Goal: Task Accomplishment & Management: Complete application form

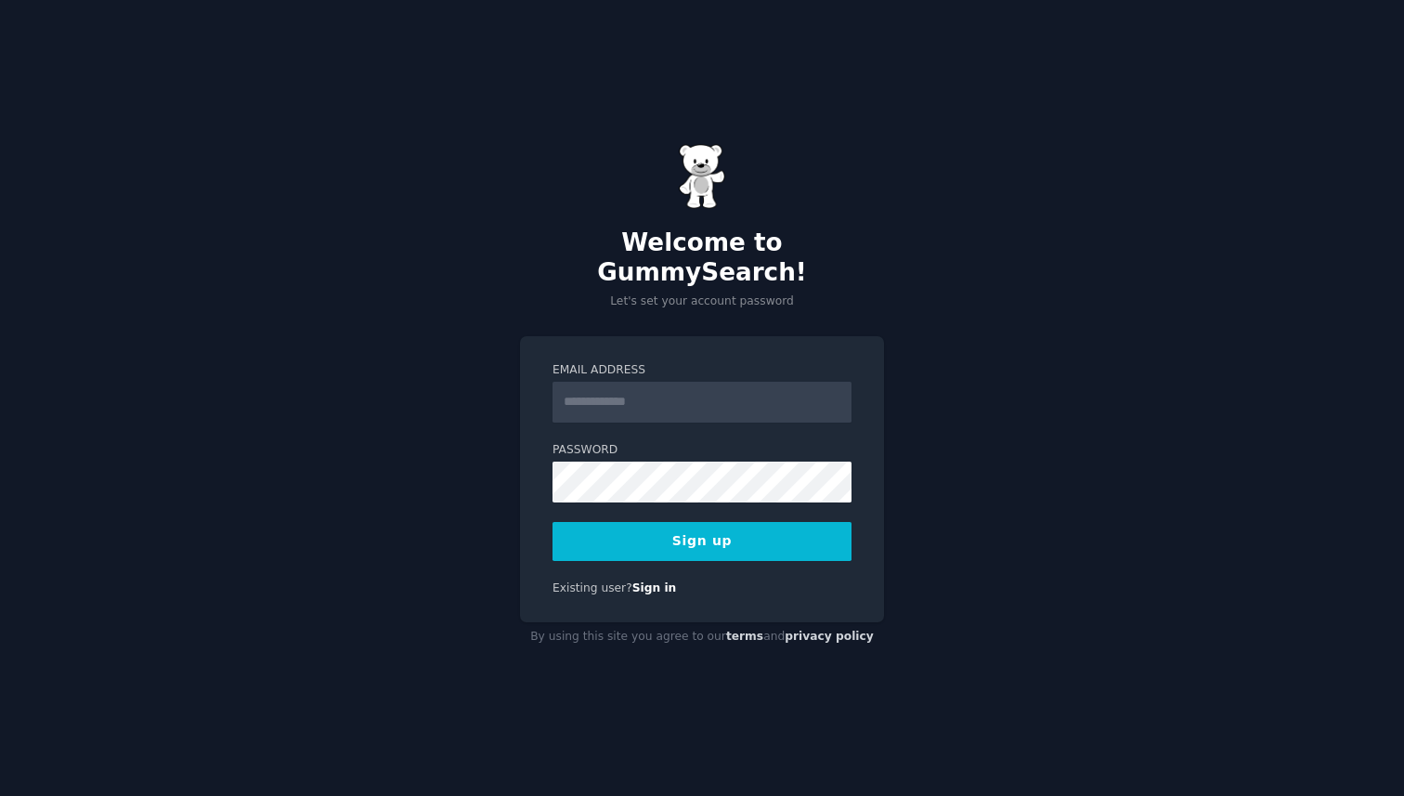
type input "**********"
click at [736, 529] on button "Sign up" at bounding box center [702, 541] width 299 height 39
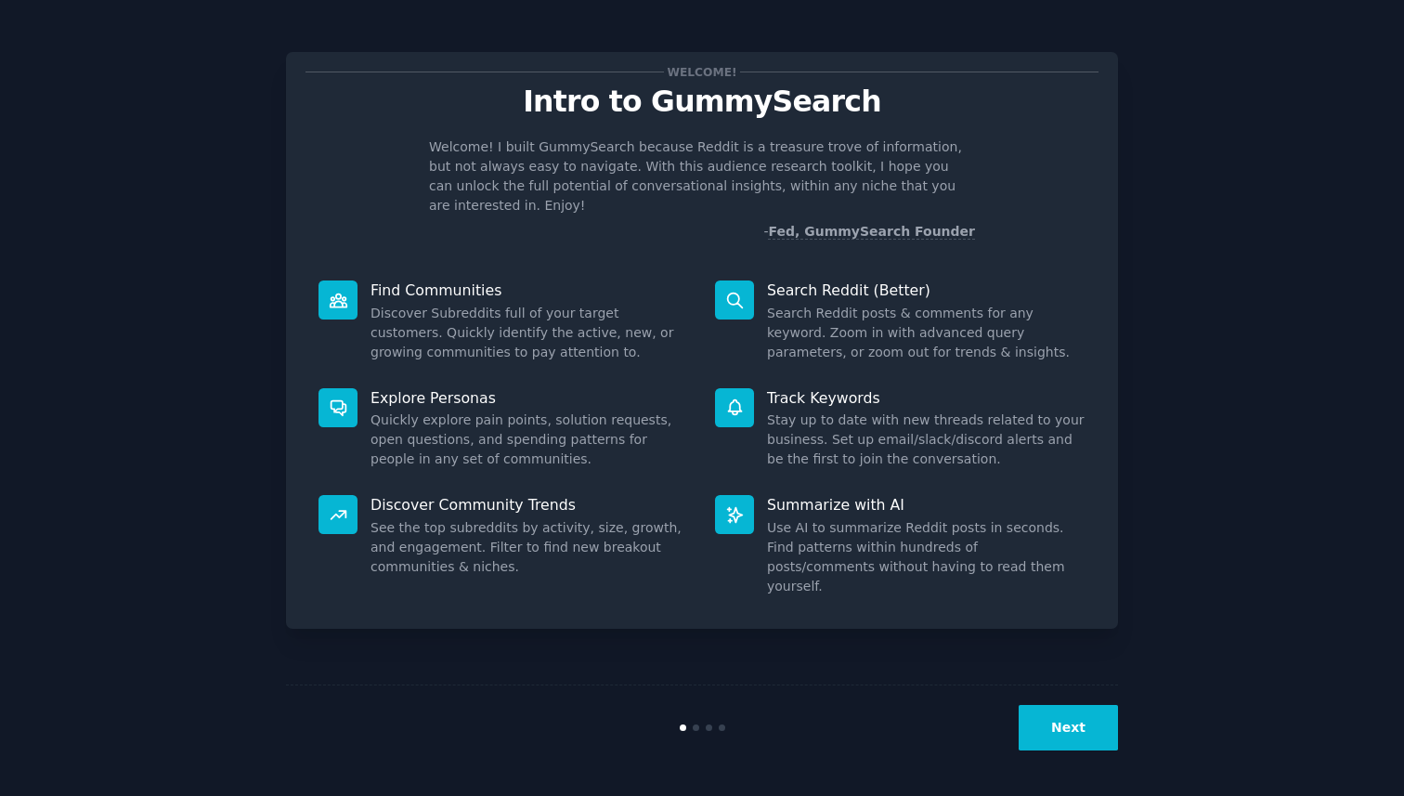
click at [1076, 718] on button "Next" at bounding box center [1068, 728] width 99 height 46
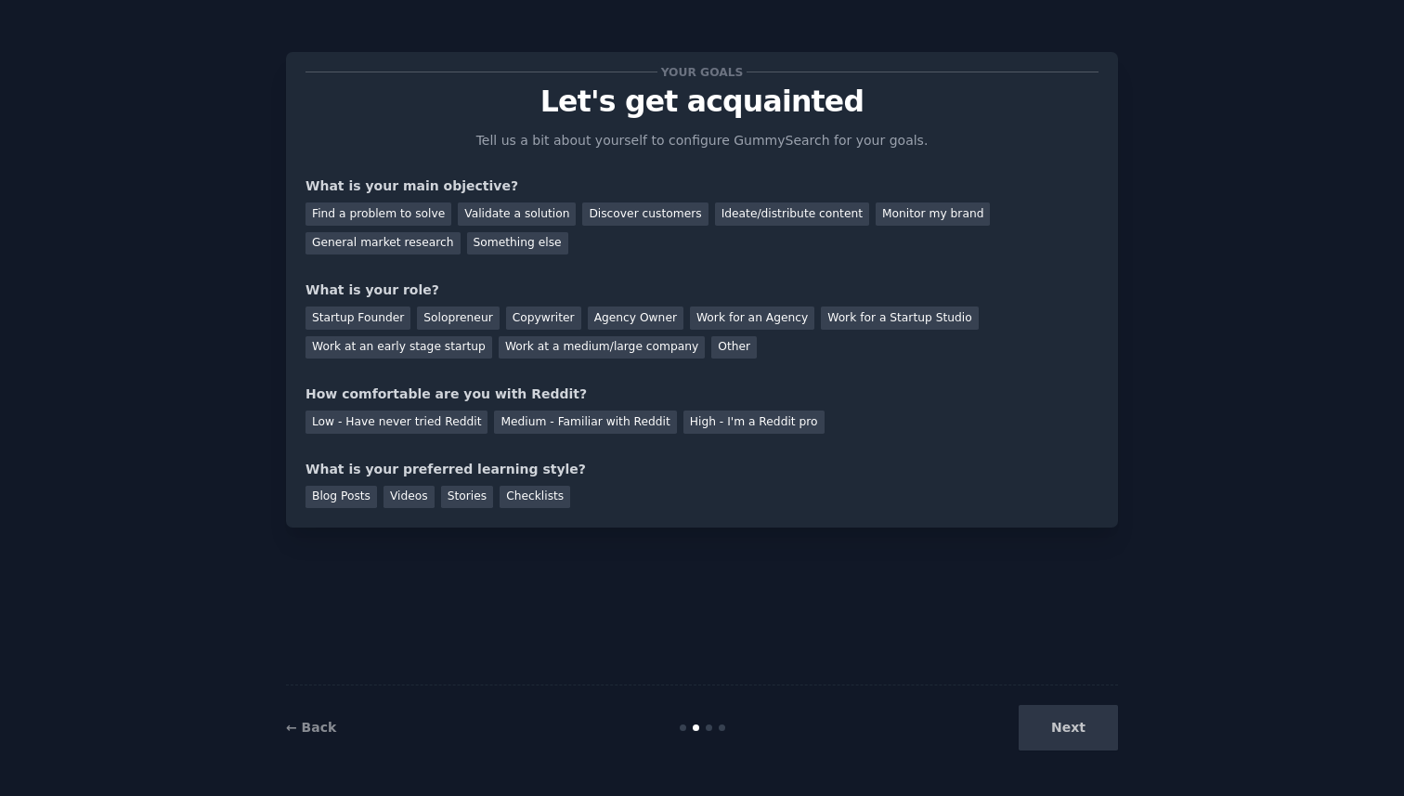
click at [1192, 262] on div "Your goals Let's get acquainted Tell us a bit about yourself to configure Gummy…" at bounding box center [702, 398] width 1352 height 744
click at [403, 320] on div "Startup Founder" at bounding box center [358, 318] width 105 height 23
click at [1072, 701] on div "← Back Next" at bounding box center [702, 727] width 832 height 85
click at [1072, 707] on div "Next" at bounding box center [980, 728] width 278 height 46
click at [1072, 737] on div "Next" at bounding box center [980, 728] width 278 height 46
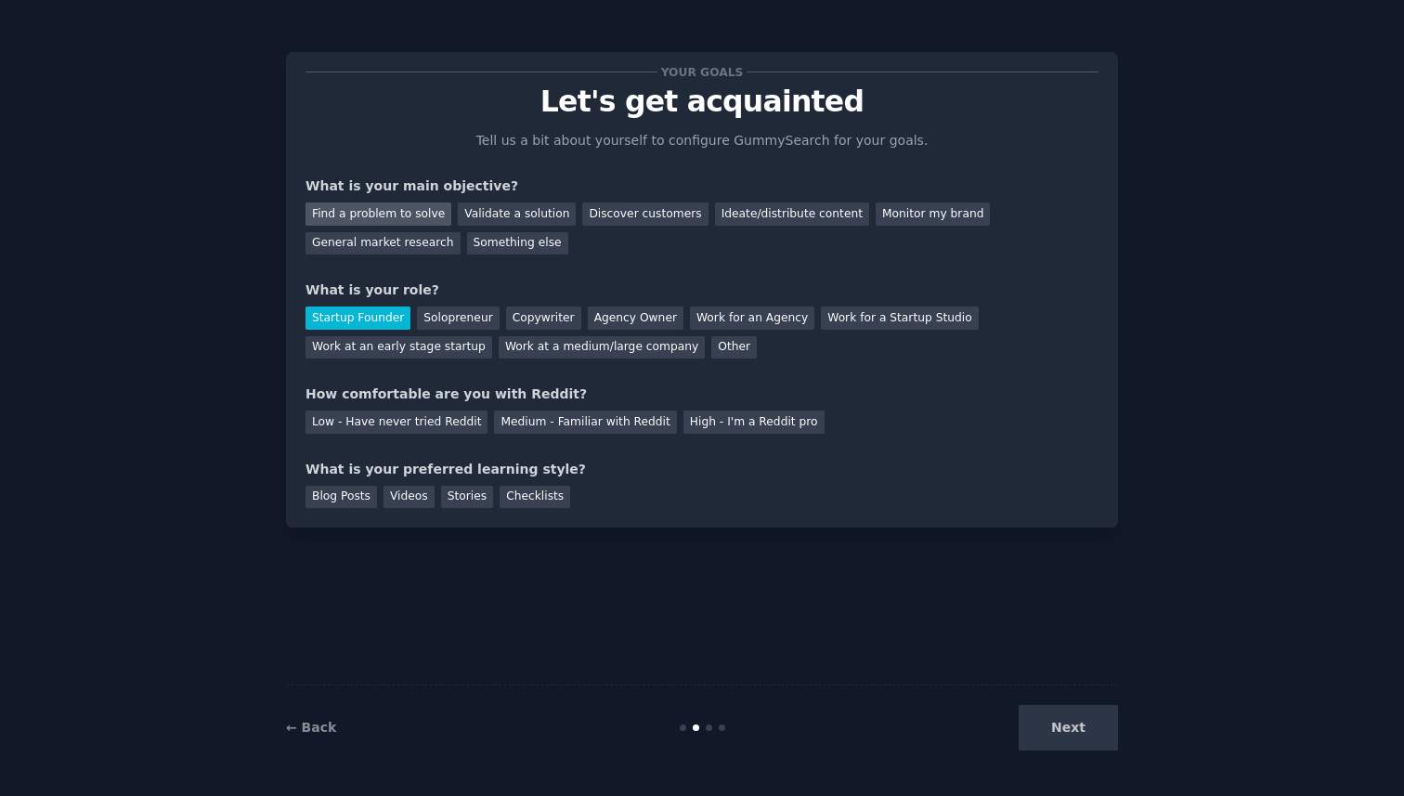
click at [395, 218] on div "Find a problem to solve" at bounding box center [379, 213] width 146 height 23
click at [392, 427] on div "Low - Have never tried Reddit" at bounding box center [397, 422] width 182 height 23
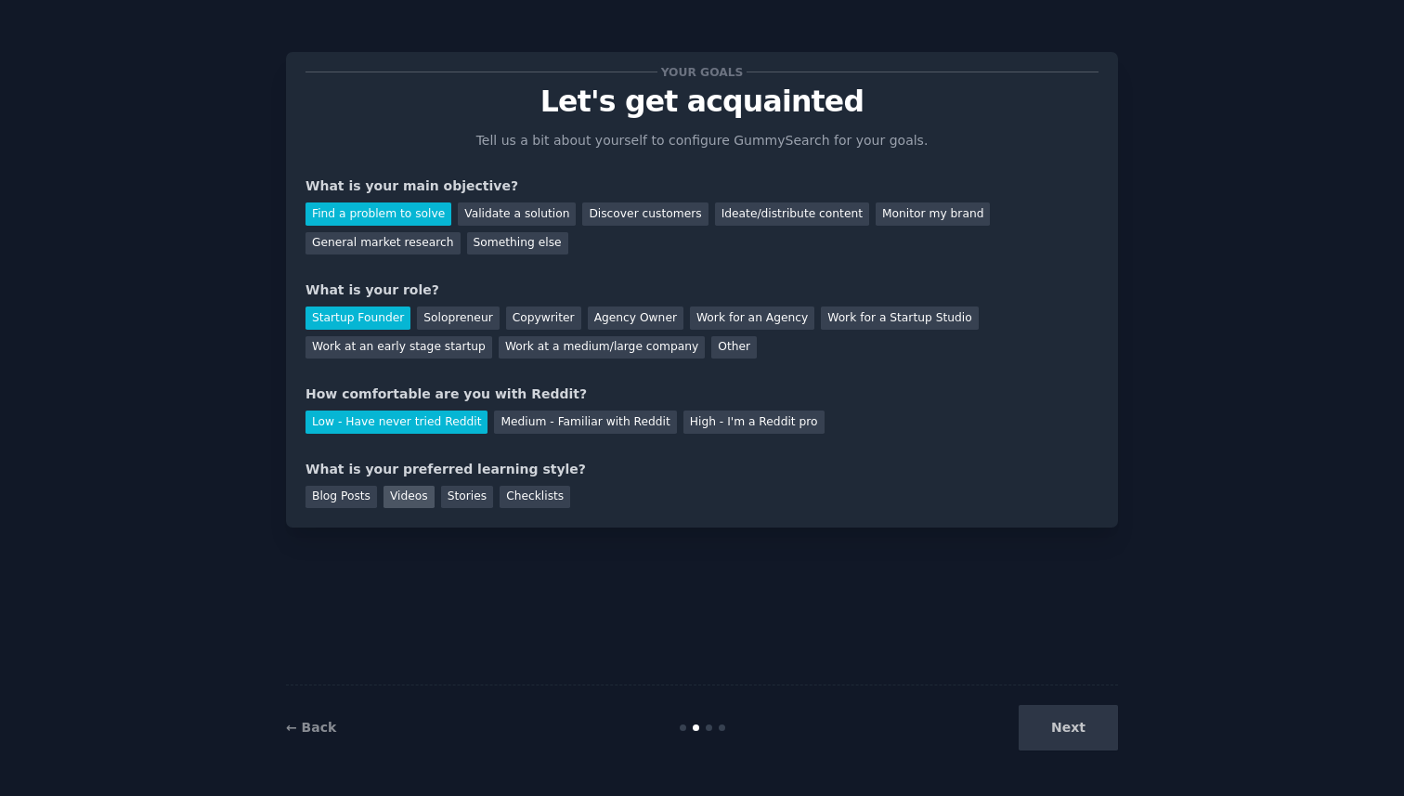
click at [416, 492] on div "Videos" at bounding box center [409, 497] width 51 height 23
click at [469, 497] on div "Stories" at bounding box center [467, 497] width 52 height 23
click at [1031, 719] on button "Next" at bounding box center [1068, 728] width 99 height 46
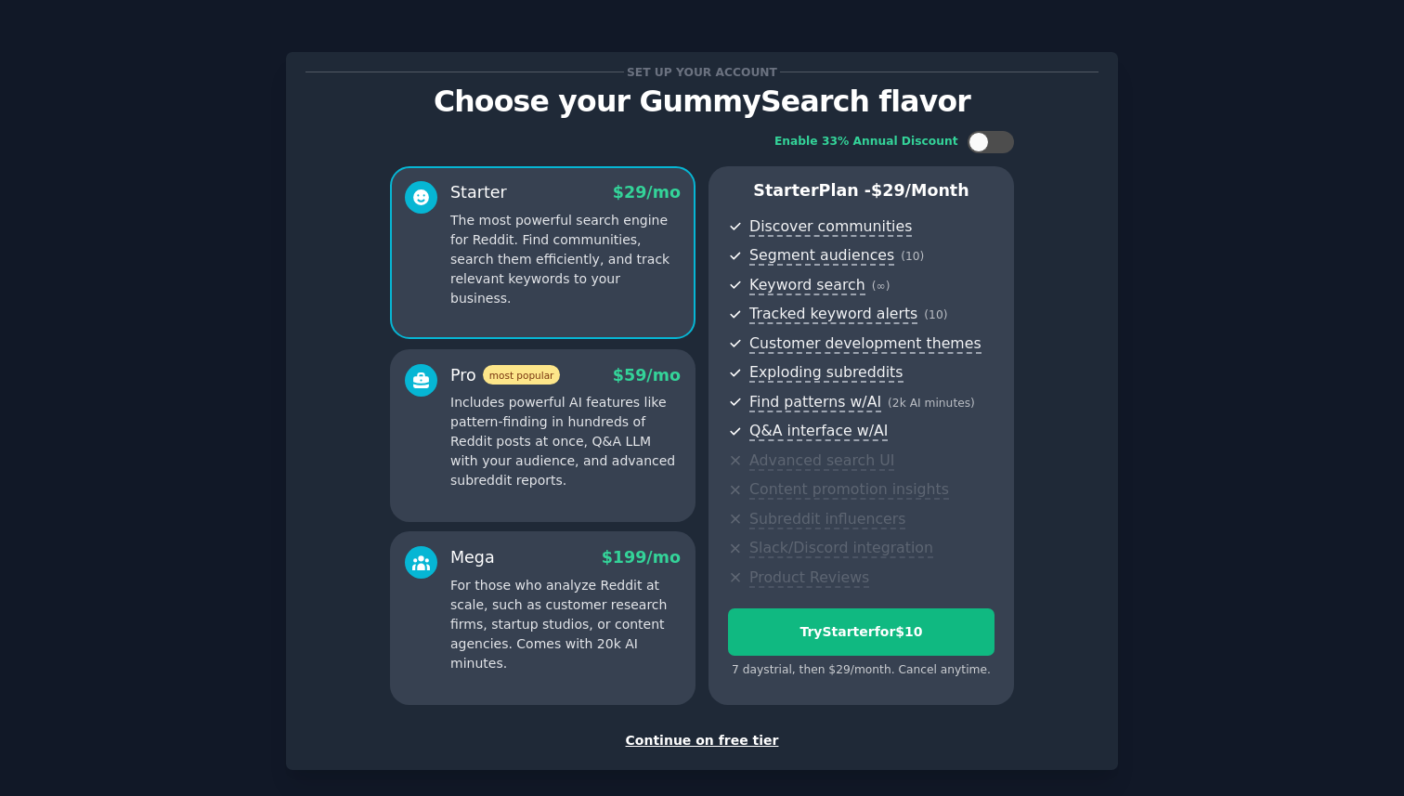
click at [743, 743] on div "Continue on free tier" at bounding box center [702, 741] width 793 height 20
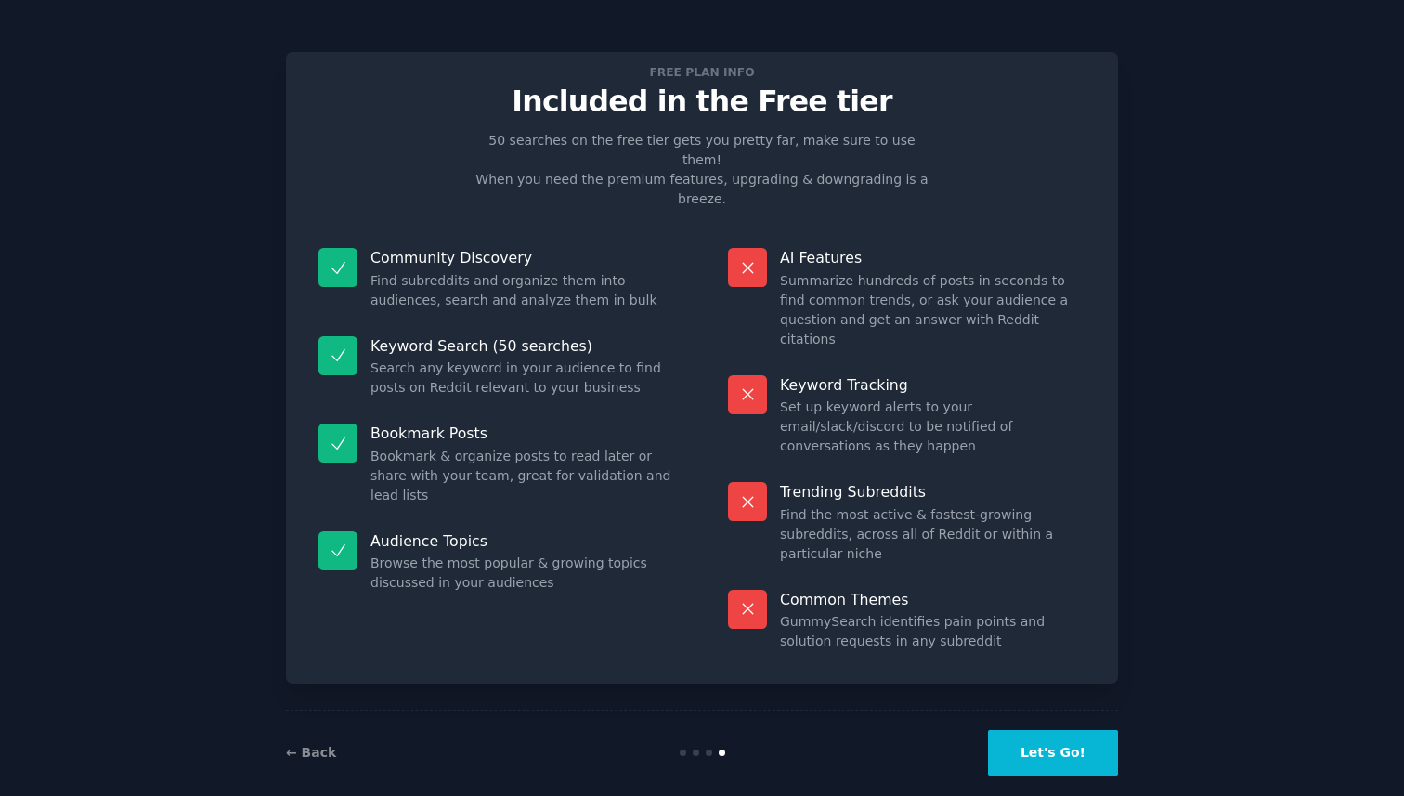
click at [1021, 742] on button "Let's Go!" at bounding box center [1053, 753] width 130 height 46
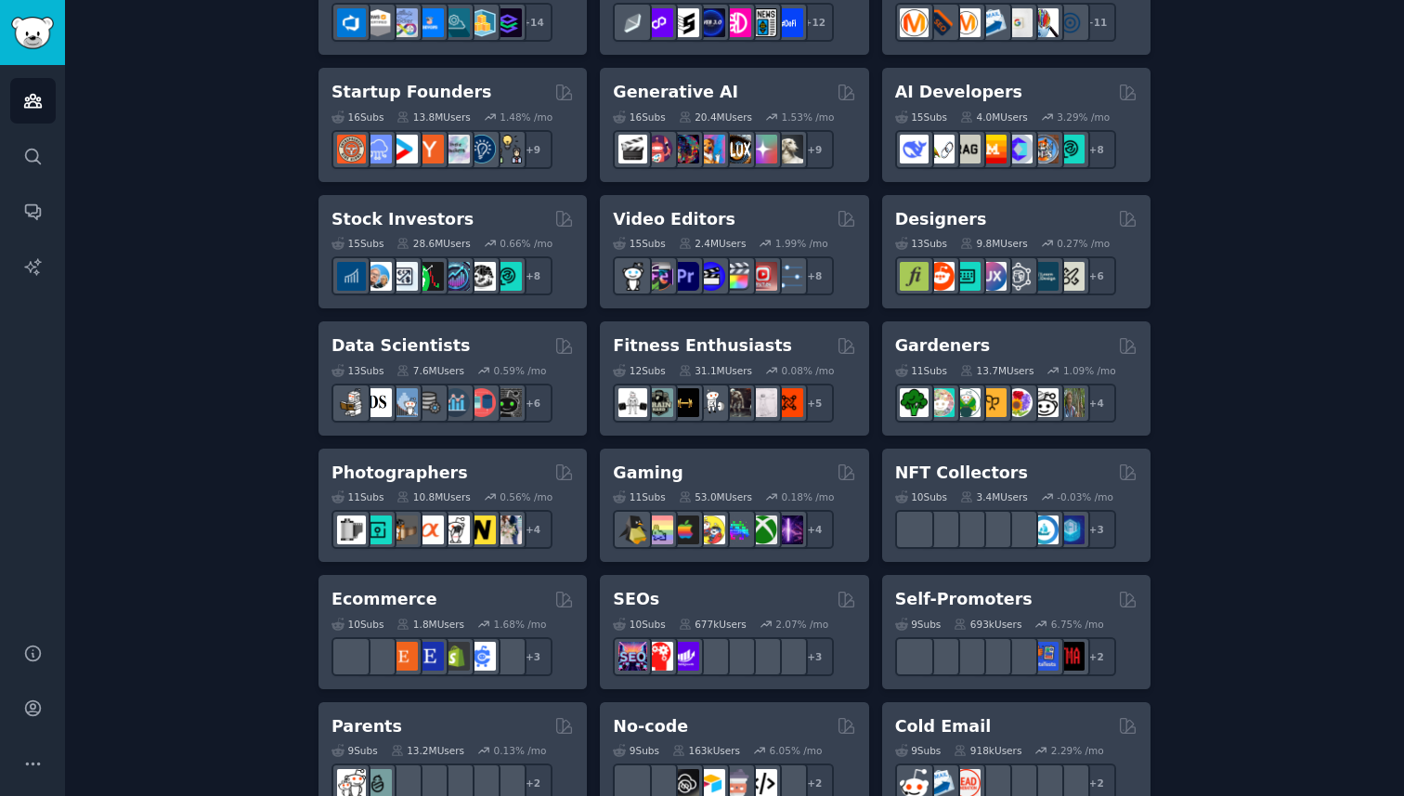
scroll to position [560, 0]
